Goal: Information Seeking & Learning: Learn about a topic

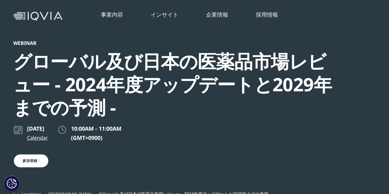
scroll to position [13, 0]
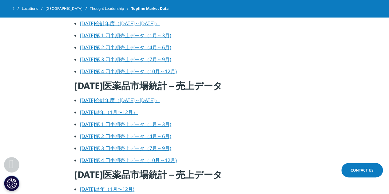
scroll to position [430, 0]
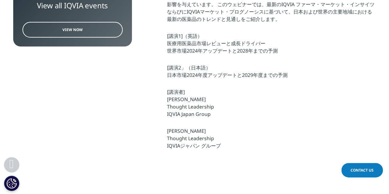
scroll to position [277, 0]
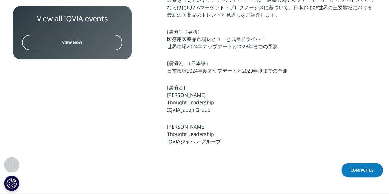
click at [84, 47] on link "View Now" at bounding box center [72, 43] width 100 height 16
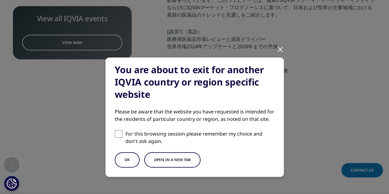
drag, startPoint x: 116, startPoint y: 128, endPoint x: 113, endPoint y: 133, distance: 6.2
click at [116, 129] on div "You are about to exit for another IQVIA country or region specific website Plea…" at bounding box center [194, 116] width 178 height 119
drag, startPoint x: 109, startPoint y: 131, endPoint x: 133, endPoint y: 142, distance: 25.8
click at [109, 131] on div "You are about to exit for another IQVIA country or region specific website Plea…" at bounding box center [194, 116] width 178 height 119
click at [120, 135] on label "For this browsing session please remember my choice and don't ask again." at bounding box center [195, 137] width 160 height 15
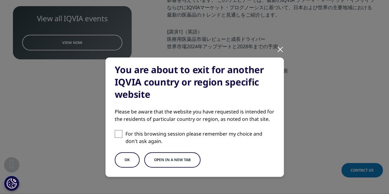
click at [120, 135] on input "For this browsing session please remember my choice and don't ask again." at bounding box center [119, 134] width 8 height 8
checkbox input "true"
click at [128, 161] on button "OK" at bounding box center [127, 159] width 25 height 15
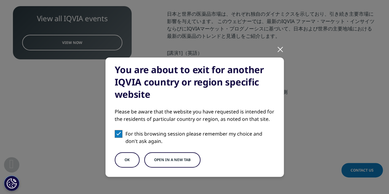
scroll to position [246, 0]
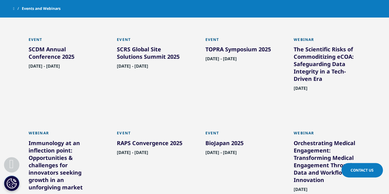
scroll to position [298, 0]
